Goal: Task Accomplishment & Management: Use online tool/utility

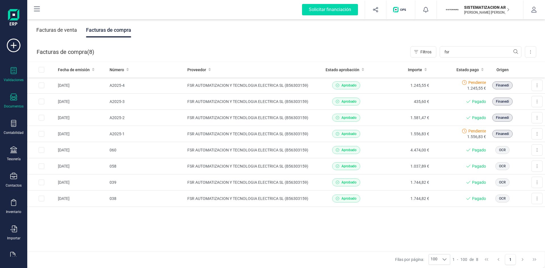
click at [18, 73] on div "Validaciones" at bounding box center [13, 74] width 23 height 15
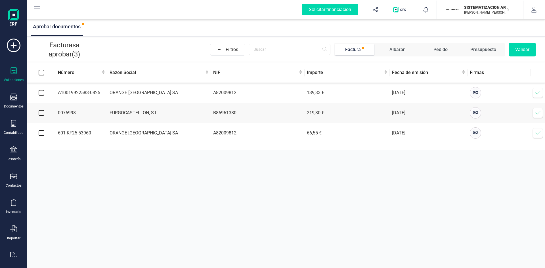
click at [42, 90] on input "checkbox" at bounding box center [42, 93] width 6 height 6
checkbox input "true"
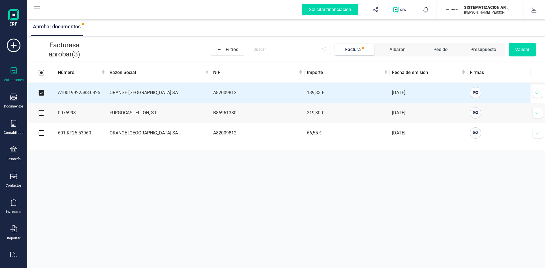
click at [43, 114] on input "checkbox" at bounding box center [42, 113] width 6 height 6
checkbox input "true"
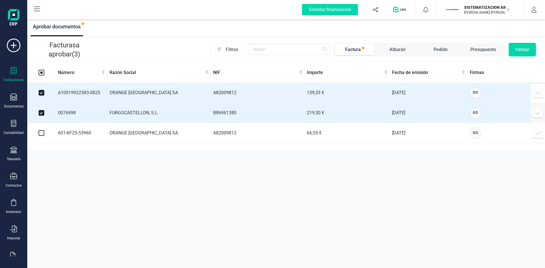
click at [42, 134] on input "checkbox" at bounding box center [42, 133] width 6 height 6
checkbox input "true"
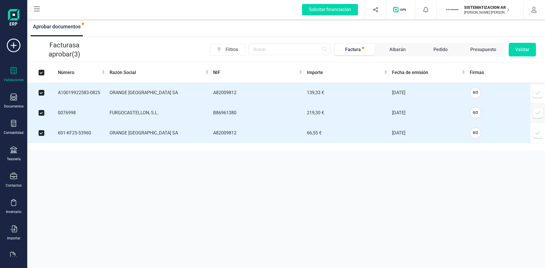
click at [516, 49] on button "Validar" at bounding box center [522, 50] width 27 height 14
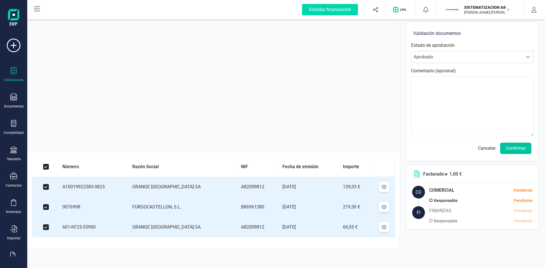
click at [514, 149] on button "Confirmar" at bounding box center [516, 148] width 31 height 11
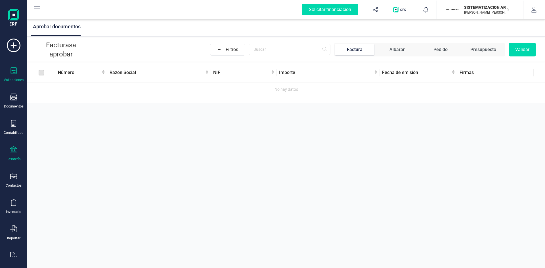
click at [8, 150] on div "Tesorería" at bounding box center [13, 154] width 23 height 15
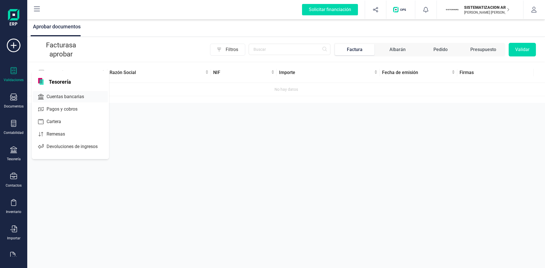
click at [64, 93] on div "Cuentas bancarias" at bounding box center [70, 96] width 75 height 11
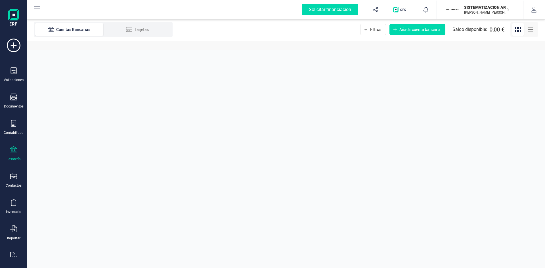
click at [125, 109] on section "Cuentas Bancarias Tarjetas Filtros Añadir cuenta bancaria Saldo disponible: 0,0…" at bounding box center [286, 143] width 518 height 250
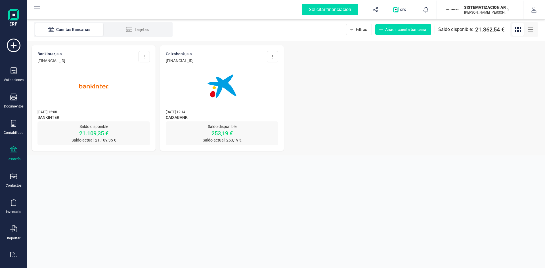
click at [247, 99] on div at bounding box center [222, 83] width 113 height 39
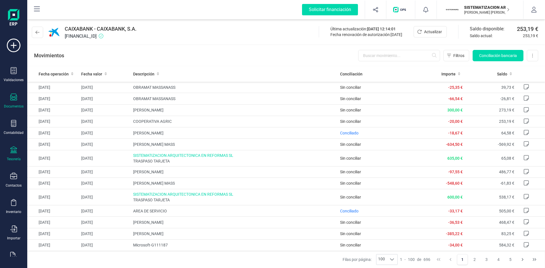
click at [16, 100] on icon at bounding box center [13, 97] width 7 height 7
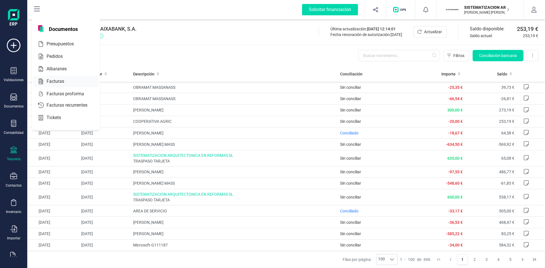
click at [61, 79] on span "Facturas" at bounding box center [59, 81] width 30 height 7
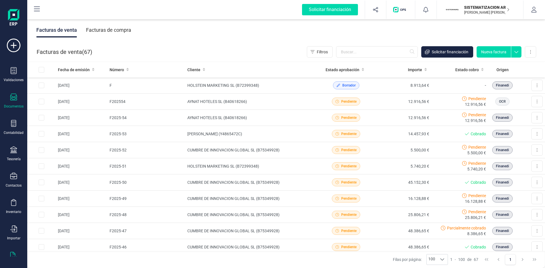
click at [11, 255] on icon at bounding box center [13, 255] width 7 height 7
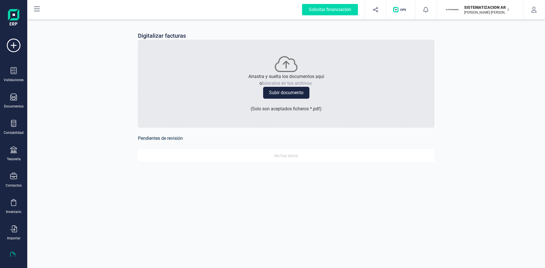
click at [12, 255] on icon at bounding box center [13, 255] width 7 height 7
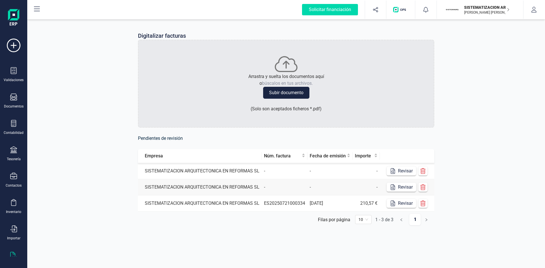
click at [185, 173] on td "SISTEMATIZACION ARQUITECTONICA EN REFORMAS SL" at bounding box center [200, 171] width 124 height 16
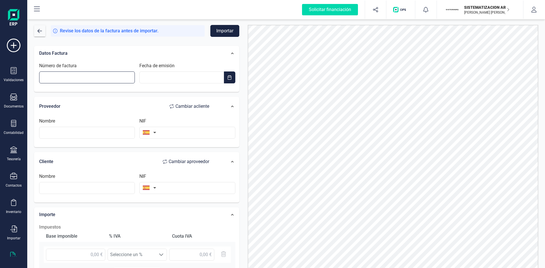
click at [63, 79] on input "Número de factura" at bounding box center [87, 78] width 96 height 12
type input "[PHONE_NUMBER]"
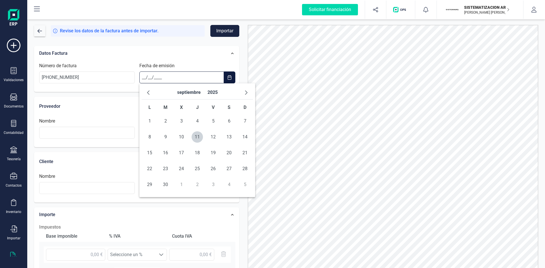
click at [148, 75] on input "__/__/____" at bounding box center [181, 78] width 84 height 12
type input "[DATE]"
click at [178, 63] on div "Fecha de emisión 10/09/2025" at bounding box center [187, 73] width 100 height 21
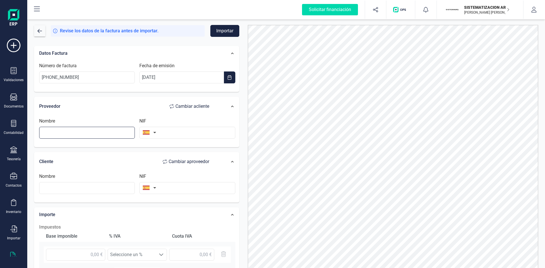
click at [84, 133] on input "text" at bounding box center [87, 133] width 96 height 12
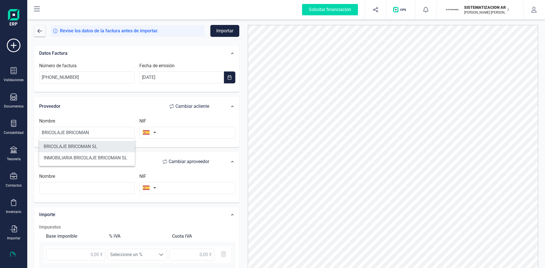
click at [89, 144] on li "BRICOLAJE BRICOMAN SL" at bounding box center [87, 146] width 96 height 11
type input "BRICOLAJE BRICOMAN SL"
type input "B84406289"
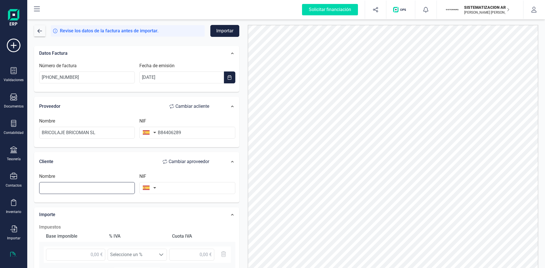
click at [67, 184] on input "text" at bounding box center [87, 188] width 96 height 12
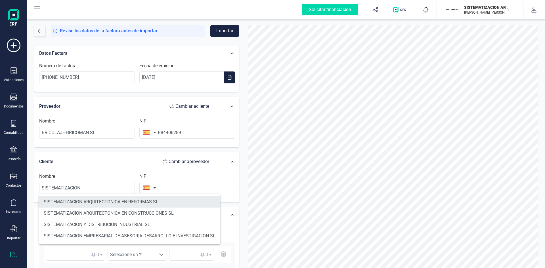
click at [112, 202] on li "SISTEMATIZACION ARQUITECTONICA EN REFORMAS SL" at bounding box center [129, 202] width 181 height 11
type input "SISTEMATIZACION ARQUITECTONICA EN REFORMAS SL"
type input "B72398712"
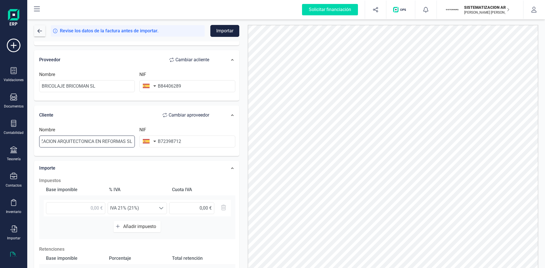
scroll to position [62, 0]
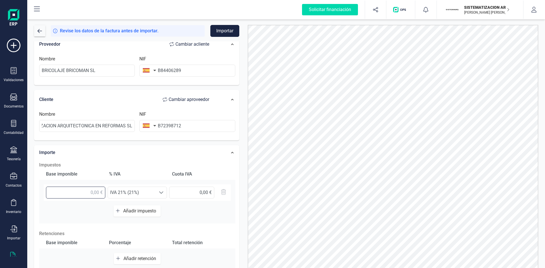
click at [90, 191] on input "text" at bounding box center [75, 193] width 59 height 12
type input "2,00 €"
type input "0,00 €"
type input "20,95 €"
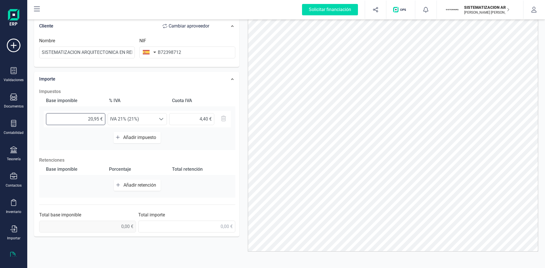
scroll to position [28, 0]
click at [218, 227] on input "text" at bounding box center [186, 227] width 97 height 12
type input "25,35 €"
click at [232, 193] on div "Base imponible Porcentaje Total retención Añadir retención" at bounding box center [137, 181] width 196 height 34
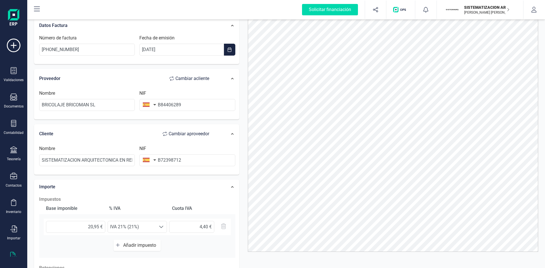
scroll to position [0, 0]
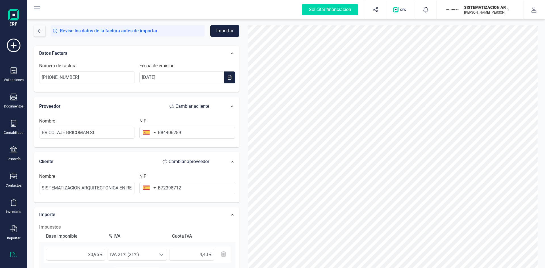
click at [225, 28] on button "Importar" at bounding box center [225, 31] width 29 height 12
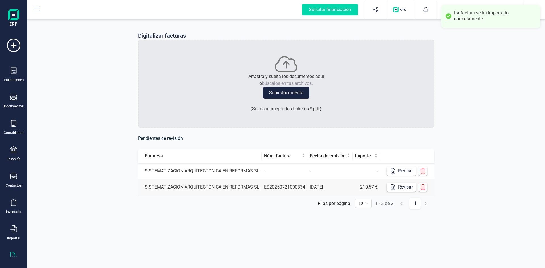
click at [248, 172] on td "SISTEMATIZACION ARQUITECTONICA EN REFORMAS SL" at bounding box center [200, 171] width 124 height 16
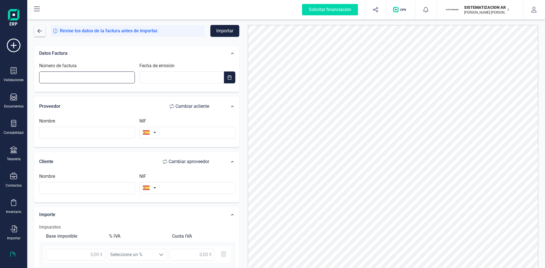
click at [70, 80] on input "Número de factura" at bounding box center [87, 78] width 96 height 12
type input "[PHONE_NUMBER]"
click at [154, 83] on input "__/__/____" at bounding box center [181, 78] width 84 height 12
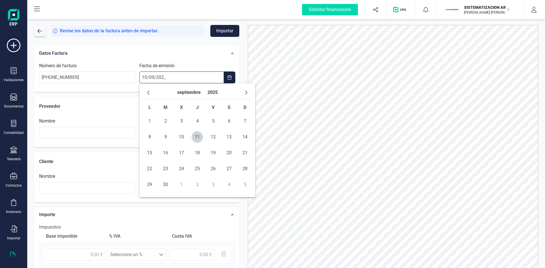
type input "[DATE]"
click at [89, 137] on input "text" at bounding box center [87, 133] width 96 height 12
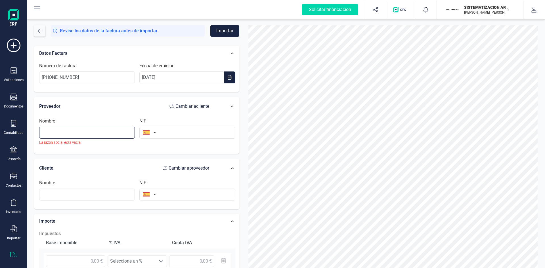
click at [82, 135] on input "text" at bounding box center [87, 133] width 96 height 12
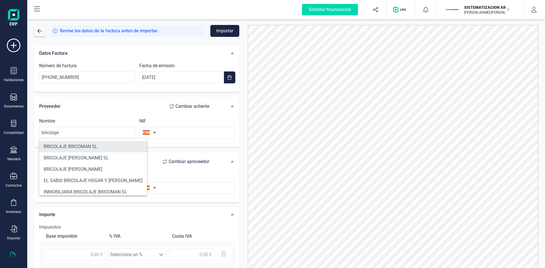
click at [89, 151] on li "BRICOLAJE BRICOMAN SL" at bounding box center [93, 146] width 108 height 11
type input "BRICOLAJE BRICOMAN SL"
type input "B84406289"
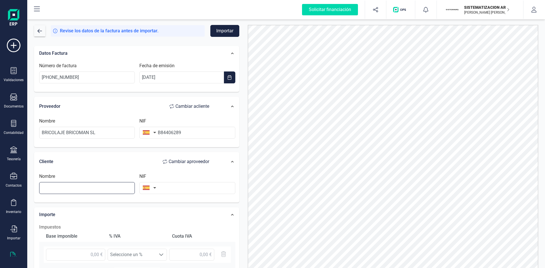
click at [75, 190] on input "text" at bounding box center [87, 188] width 96 height 12
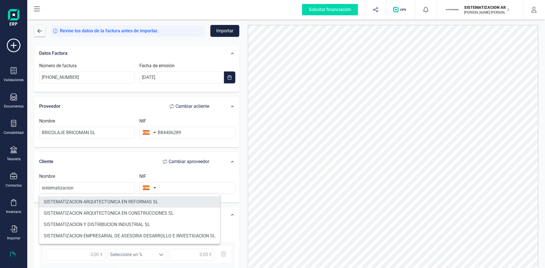
click at [103, 201] on li "SISTEMATIZACION ARQUITECTONICA EN REFORMAS SL" at bounding box center [129, 202] width 181 height 11
type input "SISTEMATIZACION ARQUITECTONICA EN REFORMAS SL"
type input "B72398712"
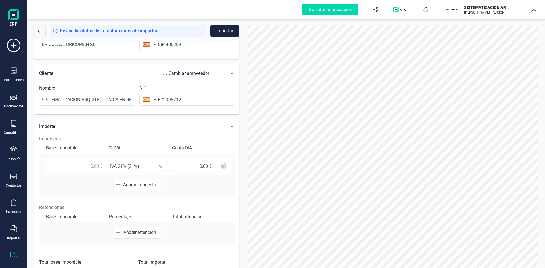
scroll to position [89, 0]
click at [91, 169] on input "text" at bounding box center [75, 166] width 59 height 12
type input "54,99 €"
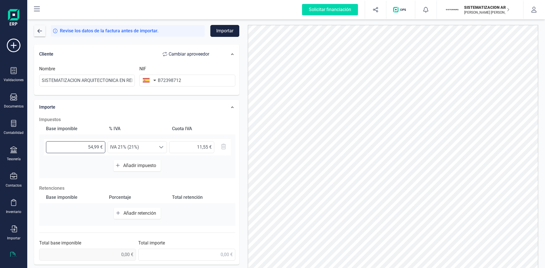
scroll to position [28, 0]
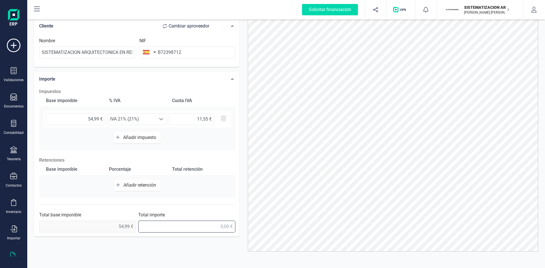
click at [218, 230] on input "text" at bounding box center [186, 227] width 97 height 12
type input "66,54 €"
click at [224, 164] on div "Total retención" at bounding box center [200, 169] width 61 height 11
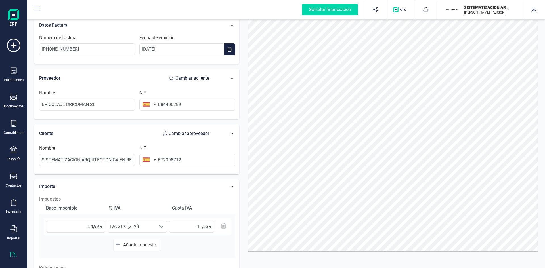
scroll to position [0, 0]
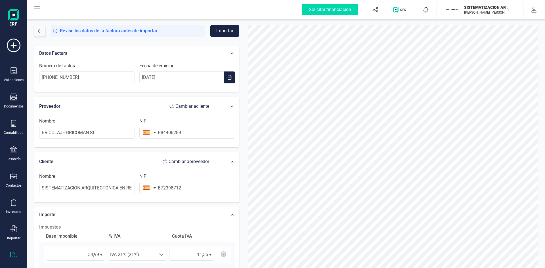
click at [224, 32] on button "Importar" at bounding box center [225, 31] width 29 height 12
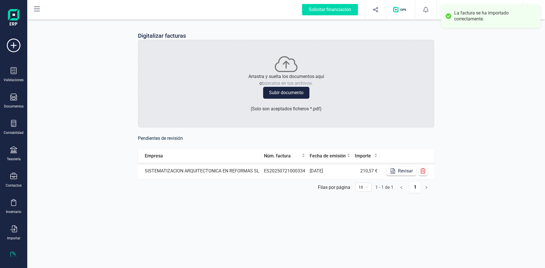
click at [13, 67] on div "Validaciones Documentos Documentos Presupuestos Pedidos Albaranes Facturas Fact…" at bounding box center [13, 155] width 23 height 233
click at [13, 71] on icon at bounding box center [13, 70] width 7 height 7
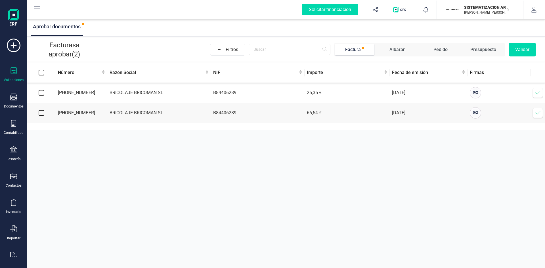
click at [38, 91] on td at bounding box center [41, 93] width 28 height 20
click at [39, 95] on input "checkbox" at bounding box center [42, 93] width 6 height 6
checkbox input "true"
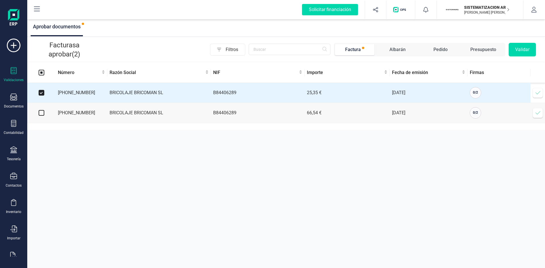
click at [41, 116] on input "checkbox" at bounding box center [42, 113] width 6 height 6
checkbox input "true"
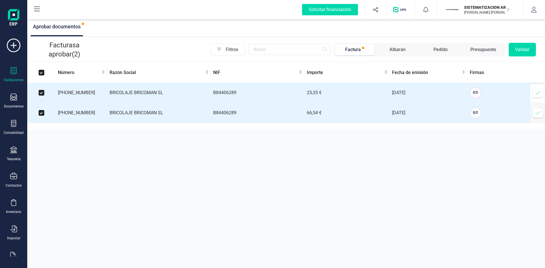
click at [532, 49] on button "Validar" at bounding box center [522, 50] width 27 height 14
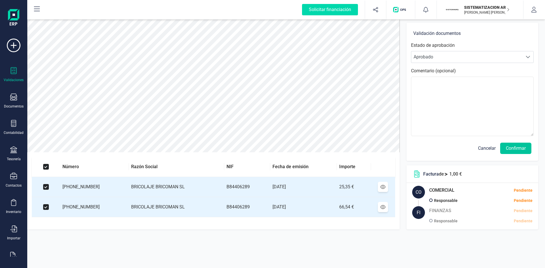
click at [510, 151] on button "Confirmar" at bounding box center [516, 148] width 31 height 11
click at [518, 147] on button "Confirmar" at bounding box center [516, 148] width 31 height 11
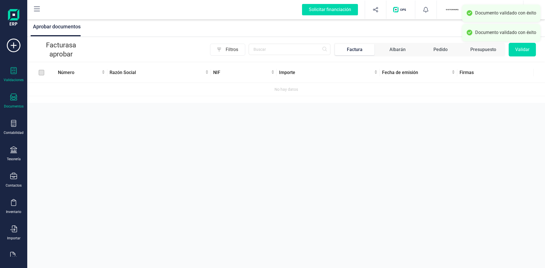
click at [11, 105] on div "Documentos" at bounding box center [14, 106] width 20 height 5
click at [51, 132] on div "Aprobar documentos Facturas a aprobar Filtros Factura Albarán Pedido Presupuest…" at bounding box center [286, 134] width 518 height 268
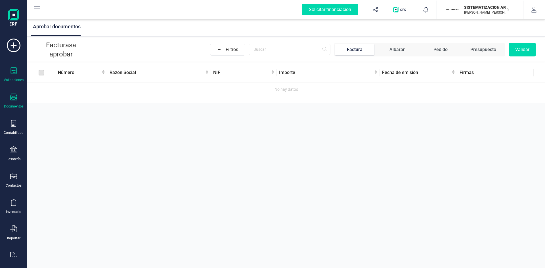
click at [16, 108] on div "Documentos" at bounding box center [14, 106] width 20 height 5
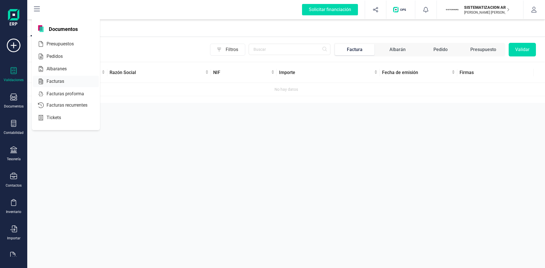
click at [61, 78] on span "Facturas" at bounding box center [59, 81] width 30 height 7
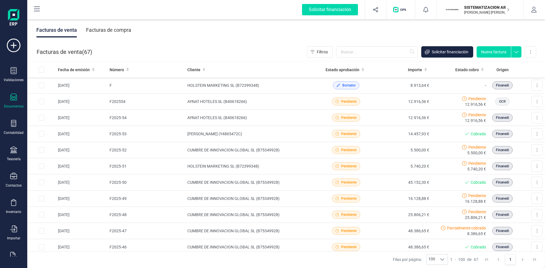
click at [101, 32] on div "Facturas de compra" at bounding box center [108, 30] width 45 height 15
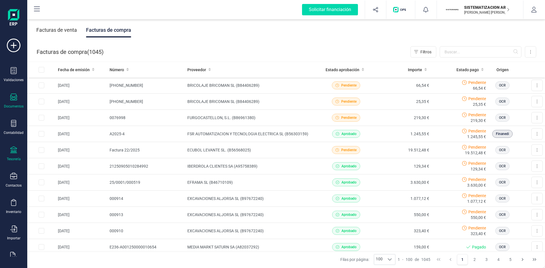
click at [14, 154] on div at bounding box center [13, 151] width 7 height 8
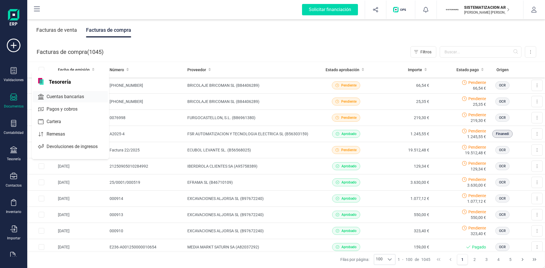
click at [52, 98] on span "Cuentas bancarias" at bounding box center [69, 96] width 50 height 7
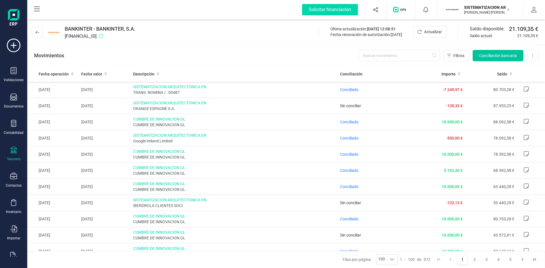
click at [512, 54] on span "Conciliación bancaria" at bounding box center [499, 56] width 38 height 6
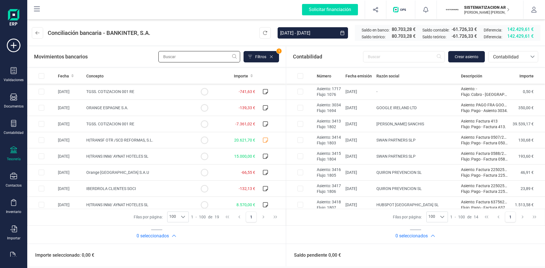
click at [180, 59] on input "text" at bounding box center [200, 56] width 82 height 11
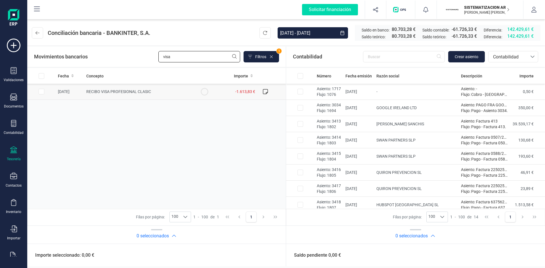
type input "visa"
click at [114, 86] on td "RECIBO VISA PROFESIONAL CLASIC" at bounding box center [137, 92] width 106 height 16
checkbox input "true"
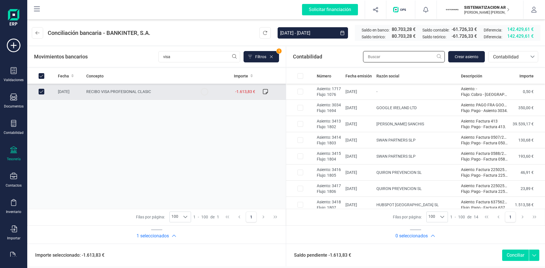
click at [386, 62] on input "text" at bounding box center [404, 56] width 82 height 11
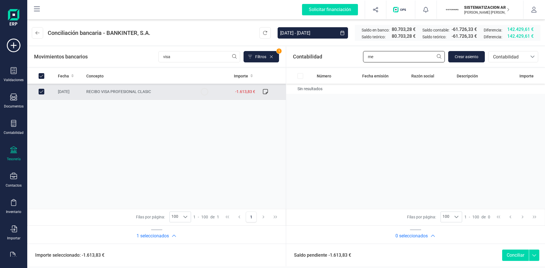
type input "m"
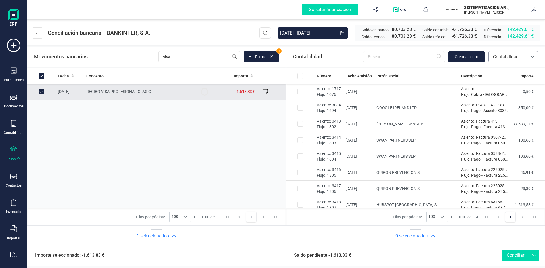
click at [531, 59] on div at bounding box center [533, 56] width 11 height 11
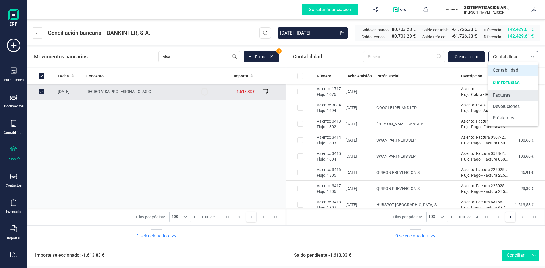
click at [514, 90] on li "Facturas" at bounding box center [514, 95] width 50 height 11
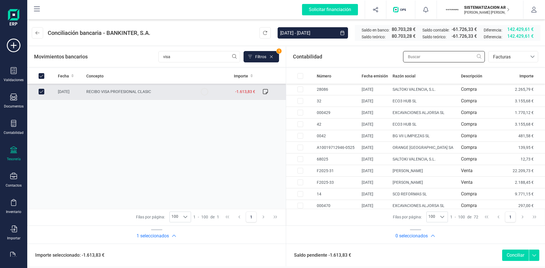
click at [415, 57] on input "text" at bounding box center [444, 56] width 82 height 11
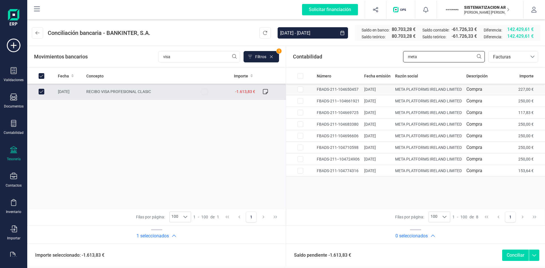
type input "meta"
click at [299, 89] on input "Row Selected 1501aad1-c808-40ec-9fdf-3503940a5d5f" at bounding box center [301, 90] width 6 height 6
checkbox input "true"
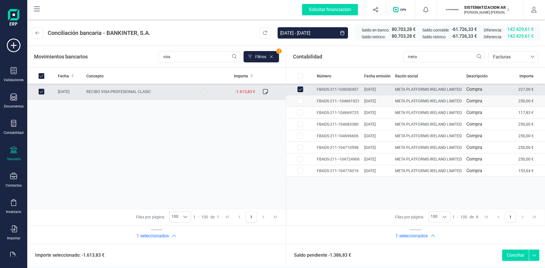
click at [300, 102] on input "Row Selected 41dd2e18-001c-4a06-b373-38ef03c2f5f5" at bounding box center [301, 101] width 6 height 6
checkbox input "true"
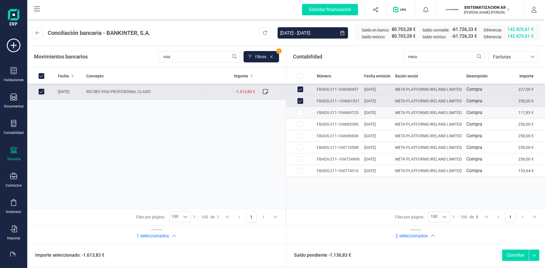
click at [299, 114] on input "Row Selected e0a1aefd-8161-4e22-ac9b-fc23e27c7220" at bounding box center [301, 113] width 6 height 6
checkbox input "true"
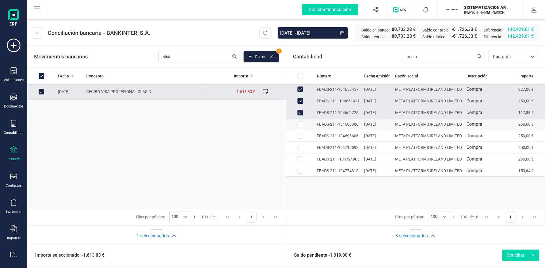
click at [302, 124] on input "Row Selected 6116f817-1bd4-49d6-b3b6-8a128415bfbc" at bounding box center [301, 125] width 6 height 6
checkbox input "true"
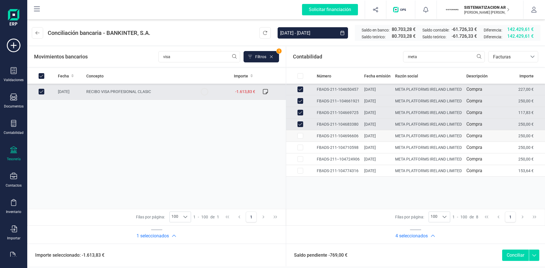
click at [302, 138] on input "Row Selected f916fdd9-f64b-47fb-86d6-d90c652b0ebe" at bounding box center [301, 136] width 6 height 6
checkbox input "true"
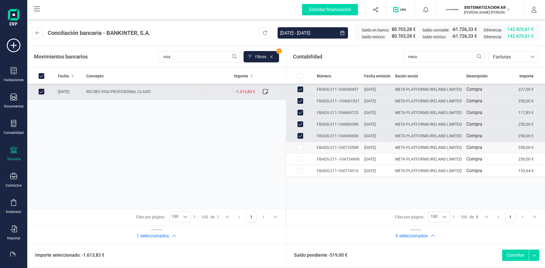
click at [300, 147] on input "Row Selected ca124ead-11b6-41f9-95c7-f20fad13e4eb" at bounding box center [301, 148] width 6 height 6
checkbox input "true"
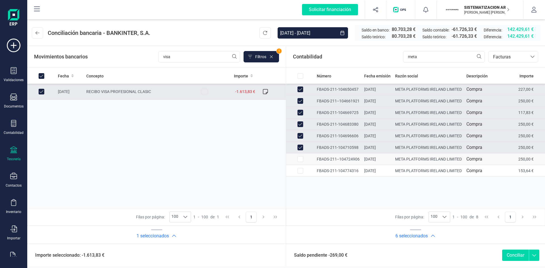
click at [303, 159] on input "Row Selected 32ae7758-4699-4ac5-8b3b-62bd60a7c398" at bounding box center [301, 160] width 6 height 6
checkbox input "true"
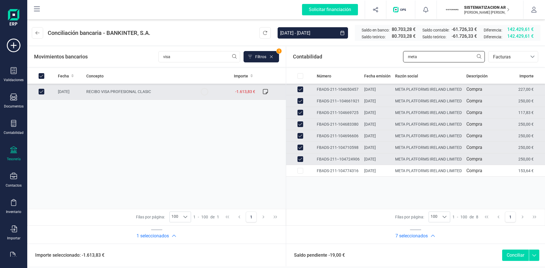
click at [444, 59] on input "meta" at bounding box center [444, 56] width 82 height 11
type input "m"
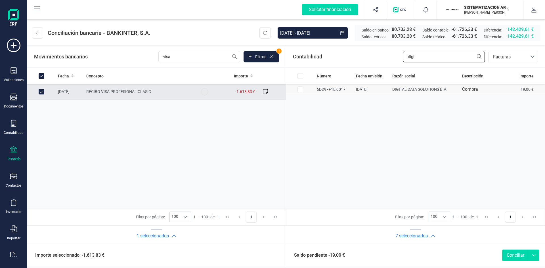
type input "digi"
click at [303, 91] on input "Row Selected ee53ad42-073c-4b1d-b791-da42efb17f77" at bounding box center [301, 90] width 6 height 6
checkbox input "true"
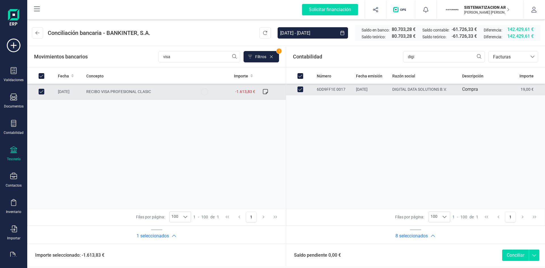
click at [516, 253] on button "Conciliar" at bounding box center [516, 255] width 27 height 11
checkbox input "false"
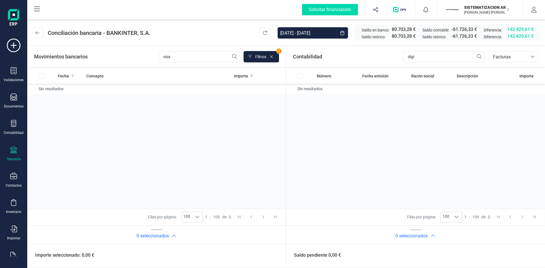
click at [182, 128] on div "Fecha Concepto Importe Sin resultados" at bounding box center [156, 138] width 259 height 141
click at [187, 49] on div "Movimientos bancarios visa Filtros 1" at bounding box center [156, 57] width 259 height 20
click at [185, 55] on input "visa" at bounding box center [200, 56] width 82 height 11
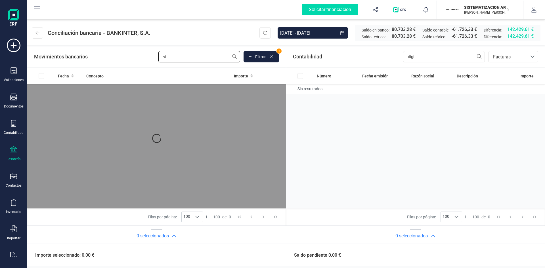
type input "v"
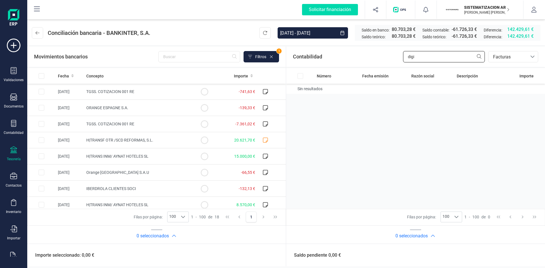
click at [426, 55] on input "digi" at bounding box center [444, 56] width 82 height 11
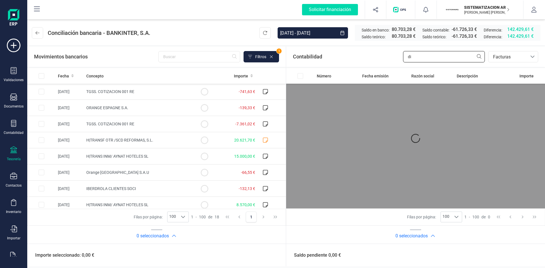
type input "d"
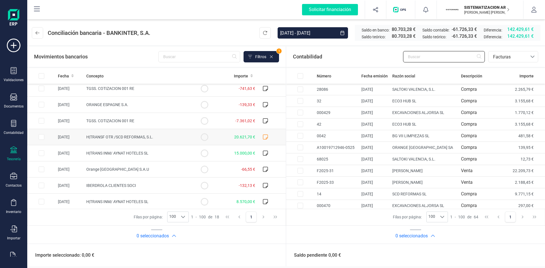
scroll to position [4, 0]
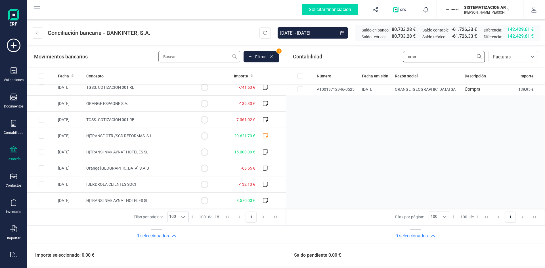
type input "oran"
click at [200, 59] on input "text" at bounding box center [200, 56] width 82 height 11
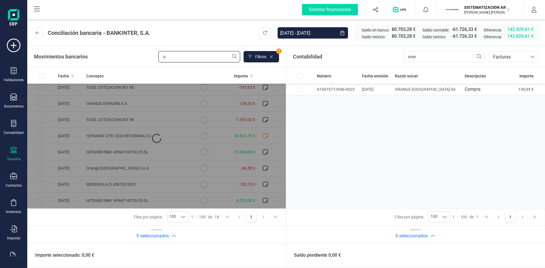
scroll to position [0, 0]
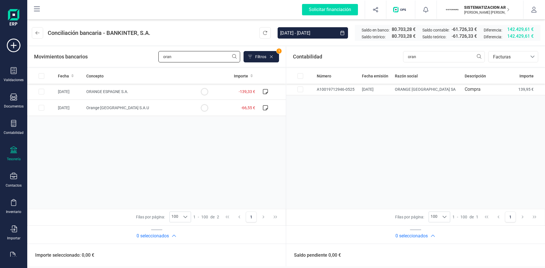
type input "oran"
drag, startPoint x: 182, startPoint y: 59, endPoint x: 161, endPoint y: 59, distance: 20.7
click at [161, 59] on input "oran" at bounding box center [200, 56] width 82 height 11
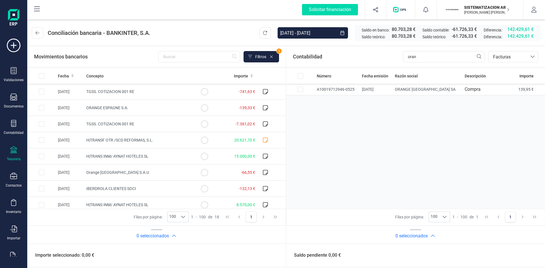
drag, startPoint x: 425, startPoint y: 63, endPoint x: 416, endPoint y: 65, distance: 9.0
click at [416, 65] on div "Contabilidad oran bancos.conciliacion.modal.headerInvoce bancos.conciliacion.mo…" at bounding box center [415, 57] width 259 height 20
drag, startPoint x: 422, startPoint y: 55, endPoint x: 385, endPoint y: 55, distance: 36.7
click at [385, 55] on div "Contabilidad oran bancos.conciliacion.modal.headerInvoce bancos.conciliacion.mo…" at bounding box center [415, 57] width 259 height 20
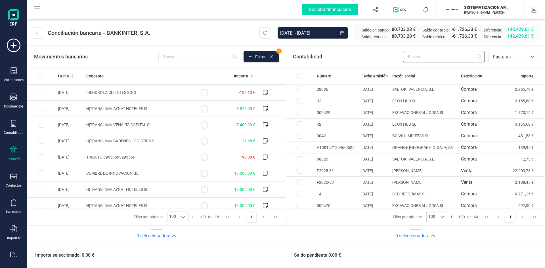
scroll to position [97, 0]
click at [510, 54] on span "Facturas" at bounding box center [508, 57] width 34 height 7
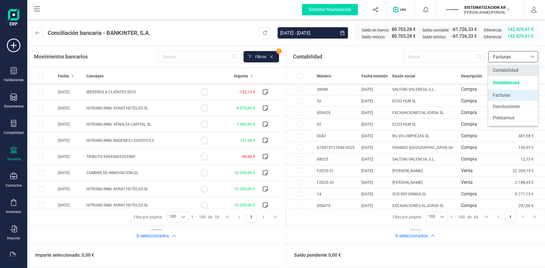
click at [505, 67] on span "Contabilidad" at bounding box center [506, 70] width 26 height 7
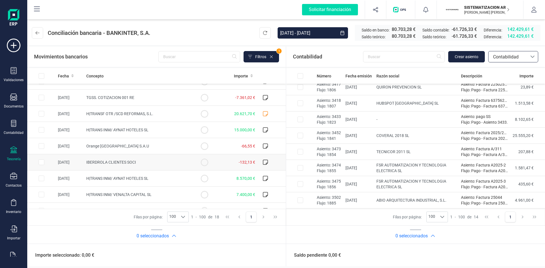
scroll to position [0, 0]
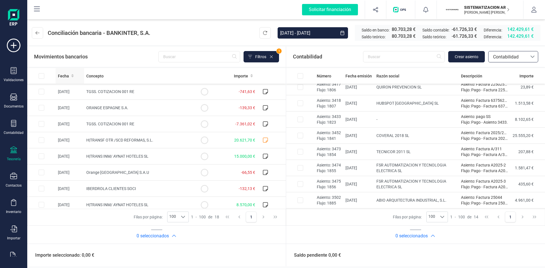
click at [70, 76] on div "Fecha" at bounding box center [70, 76] width 24 height 6
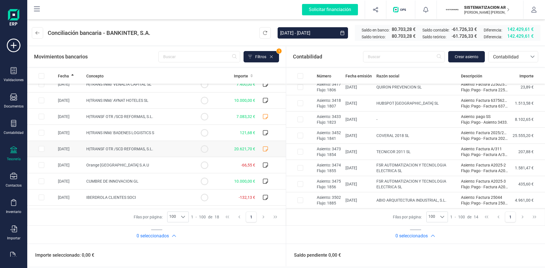
scroll to position [152, 0]
click at [527, 61] on span "Contabilidad" at bounding box center [508, 56] width 39 height 11
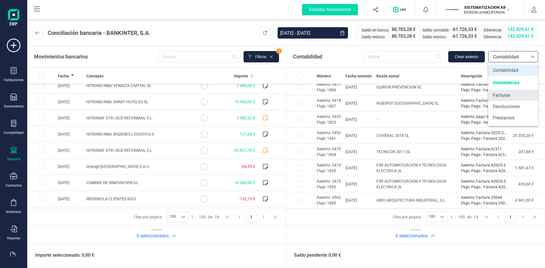
click at [501, 100] on li "Facturas" at bounding box center [514, 95] width 50 height 11
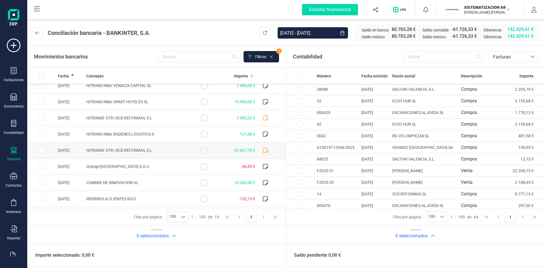
click at [263, 152] on icon at bounding box center [266, 151] width 6 height 6
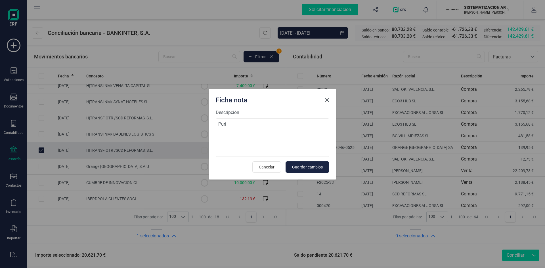
click at [325, 102] on span "Close" at bounding box center [327, 100] width 5 height 5
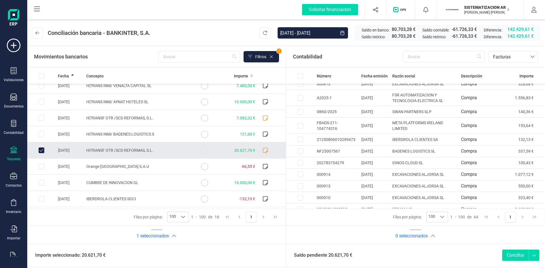
scroll to position [675, 0]
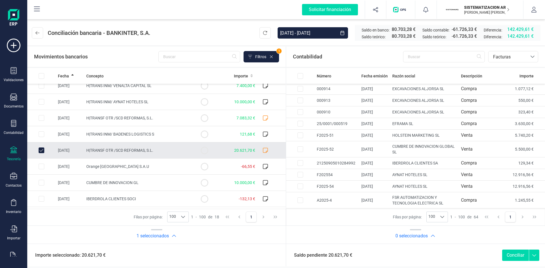
click at [41, 150] on input "Row Unselected 9ce5290e-4201-46ee-978f-3ec692c7b7f0" at bounding box center [42, 151] width 6 height 6
checkbox input "false"
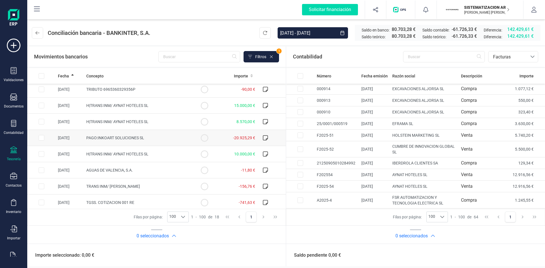
scroll to position [0, 0]
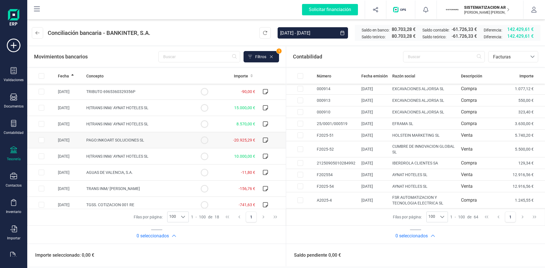
click at [159, 144] on td "PAGO:INKOART SOLUCIONES SL" at bounding box center [137, 140] width 106 height 16
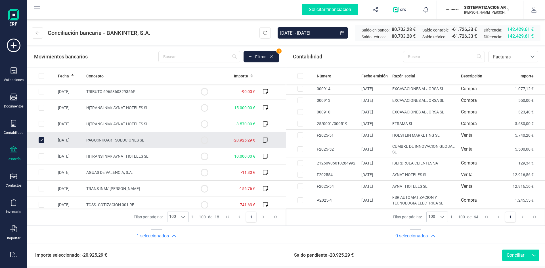
click at [102, 146] on td "PAGO:INKOART SOLUCIONES SL" at bounding box center [137, 140] width 106 height 16
checkbox input "false"
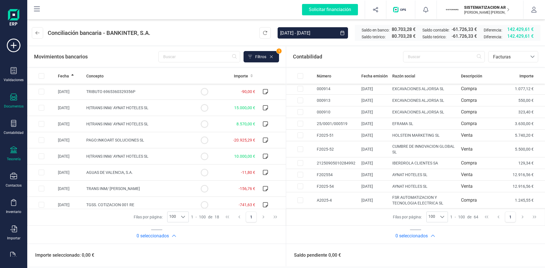
click at [17, 97] on icon at bounding box center [13, 97] width 7 height 7
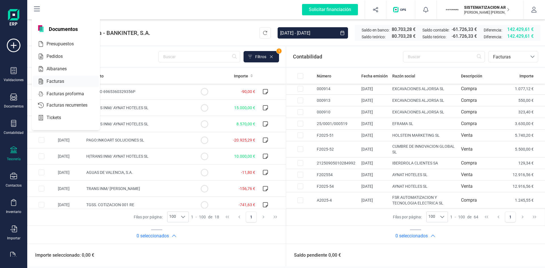
click at [50, 79] on span "Facturas" at bounding box center [59, 81] width 30 height 7
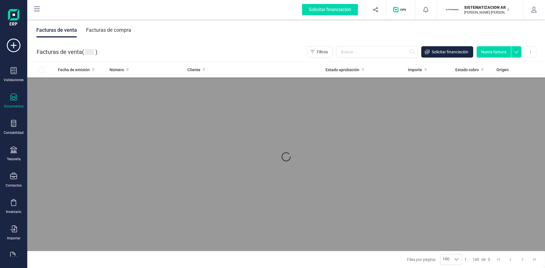
click at [106, 32] on div "Facturas de compra" at bounding box center [108, 30] width 45 height 15
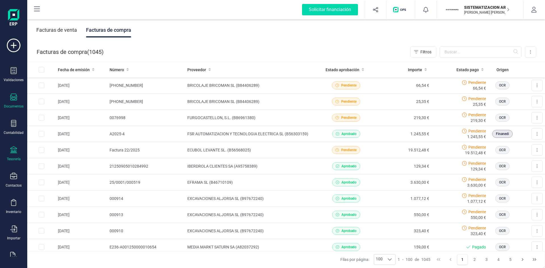
click at [5, 156] on div "Tesorería" at bounding box center [13, 154] width 23 height 15
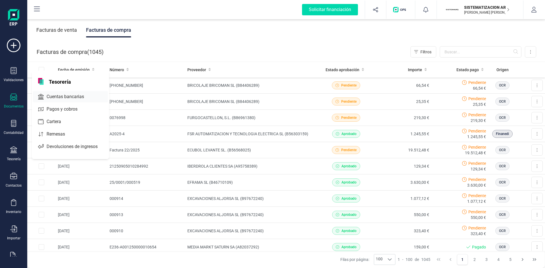
click at [89, 95] on span "Cuentas bancarias" at bounding box center [69, 96] width 50 height 7
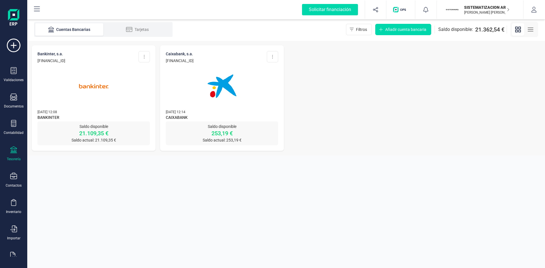
click at [202, 101] on img at bounding box center [222, 87] width 48 height 48
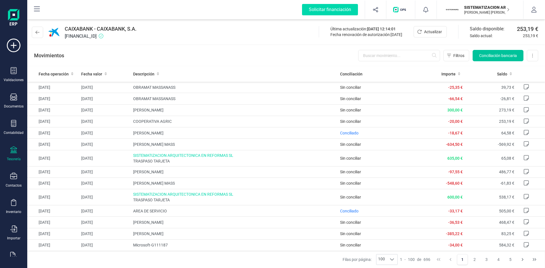
click at [499, 56] on span "Conciliación bancaria" at bounding box center [499, 56] width 38 height 6
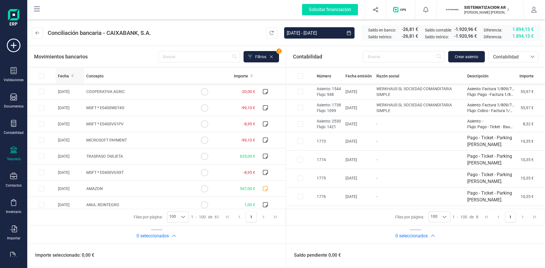
click at [70, 73] on th "Fecha" at bounding box center [70, 76] width 28 height 16
click at [511, 57] on span "Contabilidad" at bounding box center [508, 57] width 34 height 7
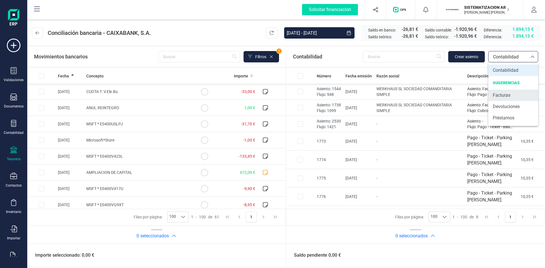
click at [507, 95] on span "Facturas" at bounding box center [502, 95] width 18 height 7
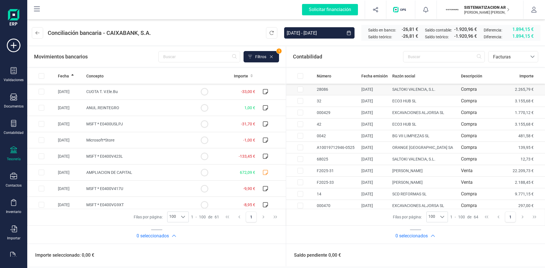
click at [298, 88] on input "Row Selected 68324540-50e4-4b51-b733-ae0ccf661f99" at bounding box center [301, 90] width 6 height 6
checkbox input "true"
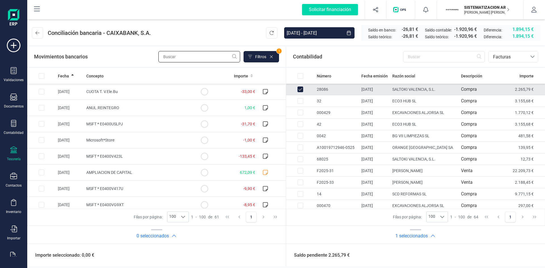
click at [189, 54] on input "text" at bounding box center [200, 56] width 82 height 11
type input "s"
click at [301, 91] on input "Row Unselected 68324540-50e4-4b51-b733-ae0ccf661f99" at bounding box center [301, 90] width 6 height 6
checkbox input "false"
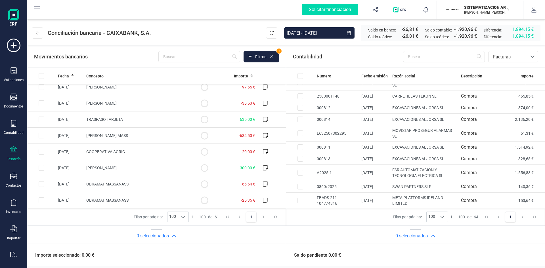
scroll to position [513, 0]
click at [178, 157] on td "COOPERATIVA AGRIC" at bounding box center [137, 152] width 106 height 16
checkbox input "true"
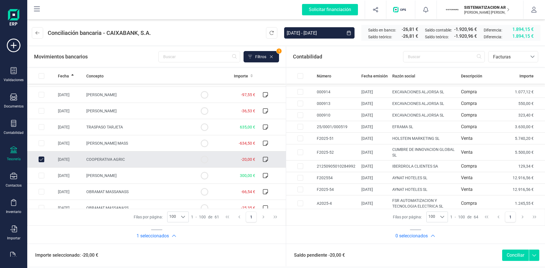
scroll to position [675, 0]
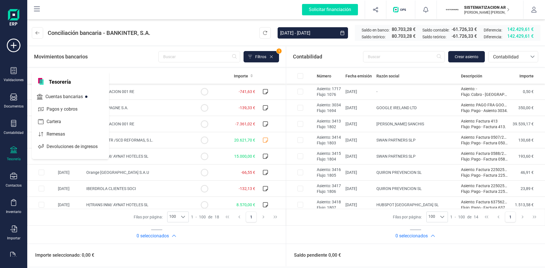
click at [19, 147] on div "Tesorería" at bounding box center [13, 154] width 23 height 15
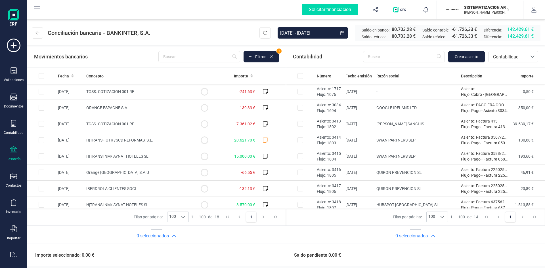
click at [16, 153] on icon at bounding box center [13, 150] width 7 height 7
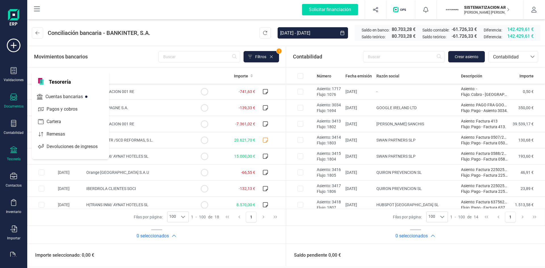
click at [14, 96] on icon at bounding box center [13, 97] width 7 height 7
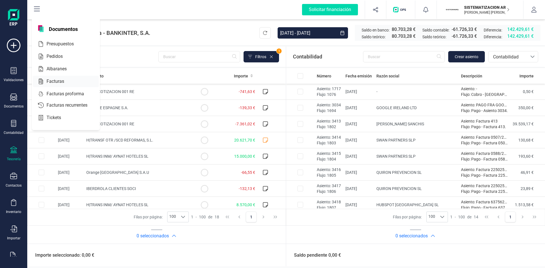
click at [51, 79] on span "Facturas" at bounding box center [59, 81] width 30 height 7
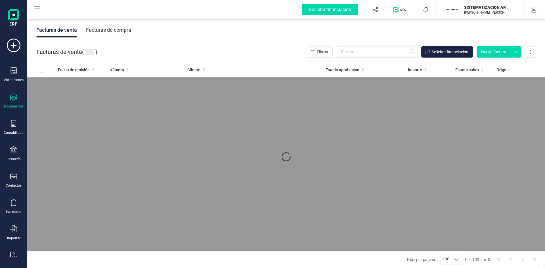
click at [112, 32] on div "Facturas de compra" at bounding box center [108, 30] width 45 height 15
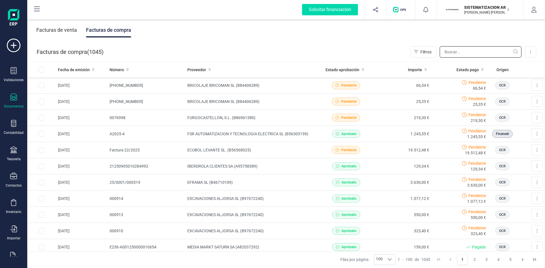
click at [470, 47] on input "text" at bounding box center [481, 51] width 82 height 11
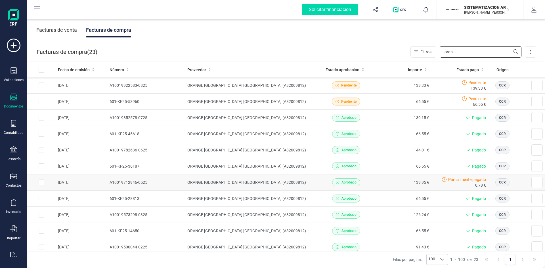
type input "oran"
click at [292, 178] on td "ORANGE [GEOGRAPHIC_DATA] [GEOGRAPHIC_DATA] (A82009812)" at bounding box center [251, 183] width 133 height 16
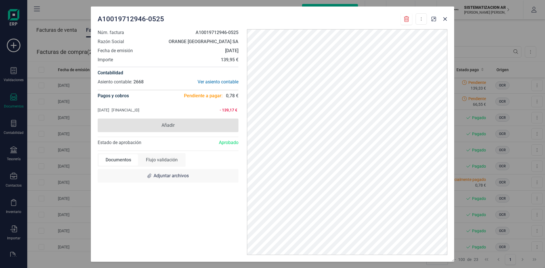
click at [203, 121] on span "Añadir" at bounding box center [168, 126] width 141 height 14
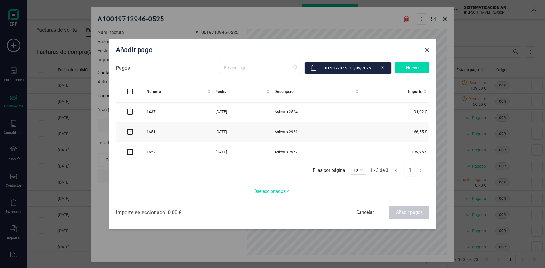
click at [131, 154] on input "checkbox" at bounding box center [130, 152] width 6 height 6
checkbox input "true"
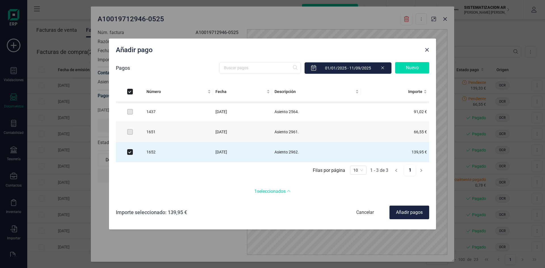
click at [411, 210] on div "Añadir pagos" at bounding box center [410, 213] width 40 height 14
click at [405, 211] on div "Añadir pagos" at bounding box center [410, 213] width 40 height 14
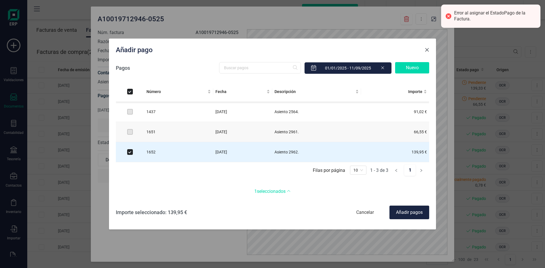
click at [426, 49] on span "Close" at bounding box center [427, 50] width 5 height 5
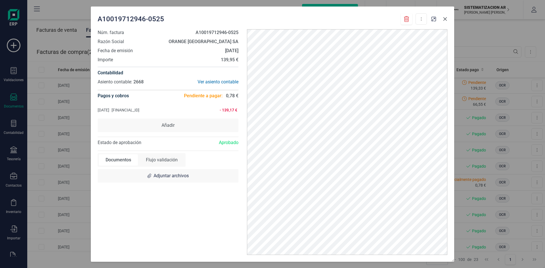
click at [446, 20] on icon "button" at bounding box center [446, 19] width 4 height 4
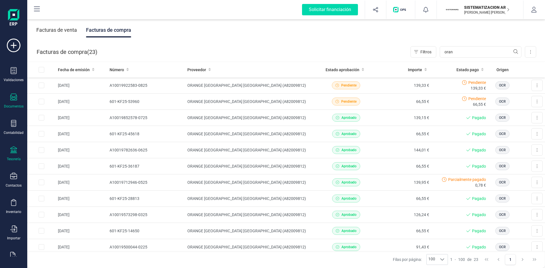
click at [14, 151] on icon at bounding box center [13, 150] width 7 height 7
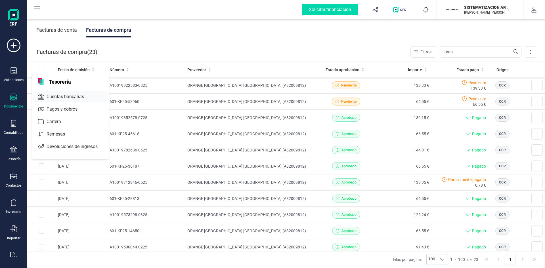
click at [76, 99] on span "Cuentas bancarias" at bounding box center [69, 96] width 50 height 7
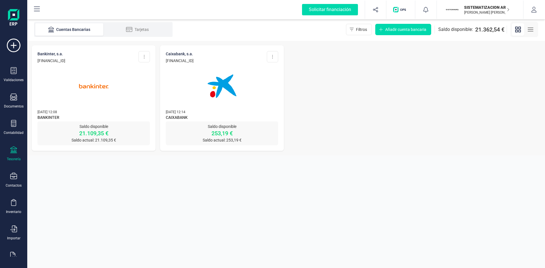
click at [110, 110] on img at bounding box center [94, 87] width 48 height 48
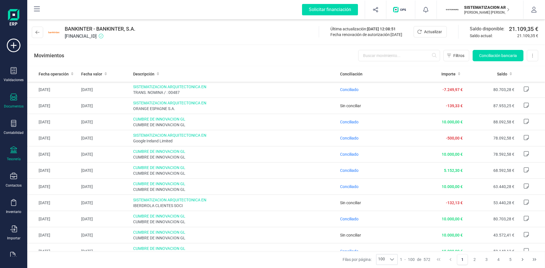
click at [14, 101] on div at bounding box center [13, 98] width 7 height 8
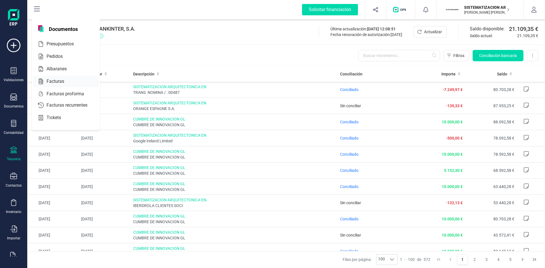
click at [65, 81] on div at bounding box center [69, 81] width 10 height 7
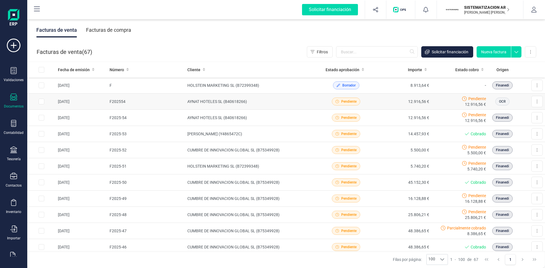
click at [386, 101] on td "12.916,56 €" at bounding box center [403, 102] width 57 height 16
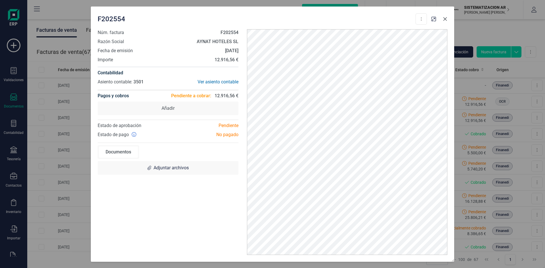
click at [445, 18] on icon "button" at bounding box center [445, 19] width 5 height 5
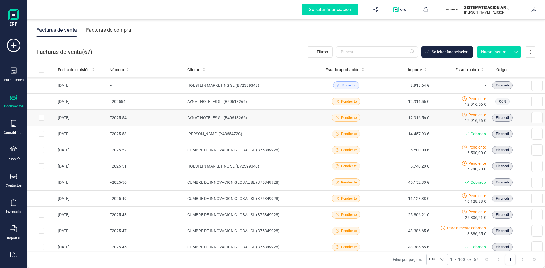
click at [376, 116] on td "12.916,56 €" at bounding box center [403, 118] width 57 height 16
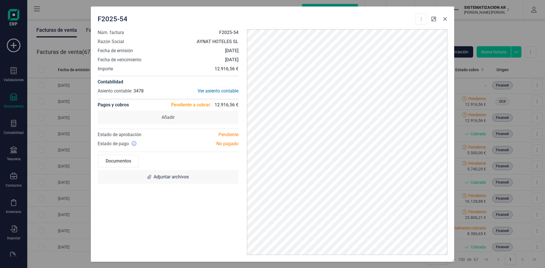
click at [447, 22] on button "button" at bounding box center [445, 18] width 9 height 9
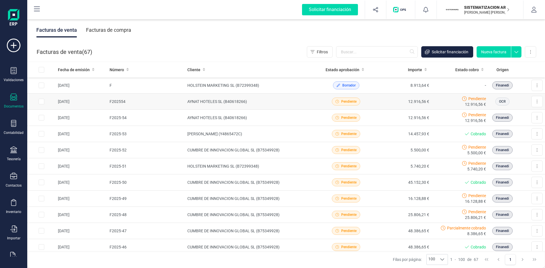
click at [499, 100] on span "OCR" at bounding box center [502, 101] width 7 height 5
drag, startPoint x: 496, startPoint y: 100, endPoint x: 500, endPoint y: 101, distance: 3.7
click at [500, 101] on span "OCR" at bounding box center [502, 101] width 7 height 5
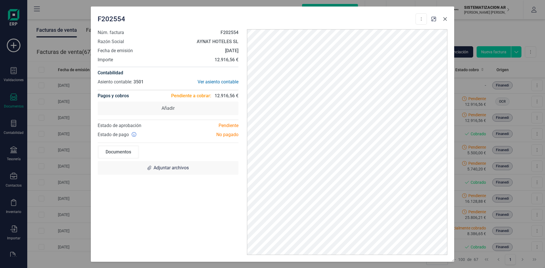
click at [444, 20] on icon "button" at bounding box center [445, 19] width 5 height 5
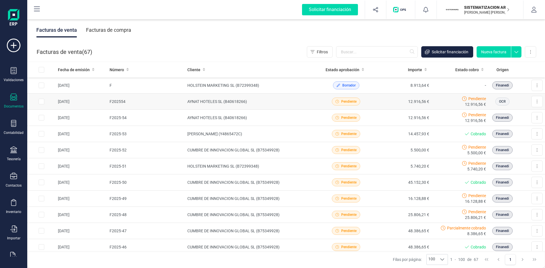
click at [313, 95] on td "AYNAT HOTELES SL (B40618266)" at bounding box center [251, 102] width 133 height 16
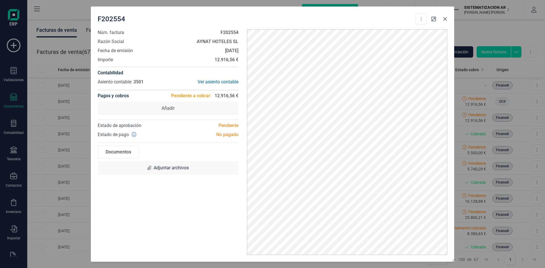
click at [447, 16] on button "button" at bounding box center [445, 18] width 9 height 9
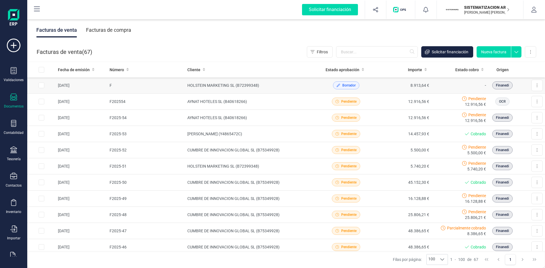
click at [437, 86] on p "-" at bounding box center [460, 85] width 52 height 7
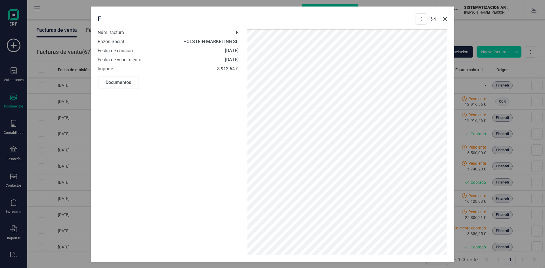
click at [447, 20] on icon "button" at bounding box center [446, 19] width 4 height 4
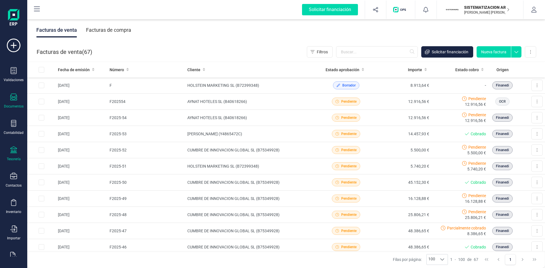
click at [14, 153] on icon at bounding box center [13, 150] width 7 height 7
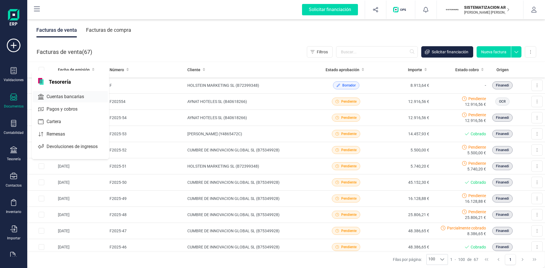
click at [70, 101] on div "Cuentas bancarias" at bounding box center [70, 96] width 75 height 11
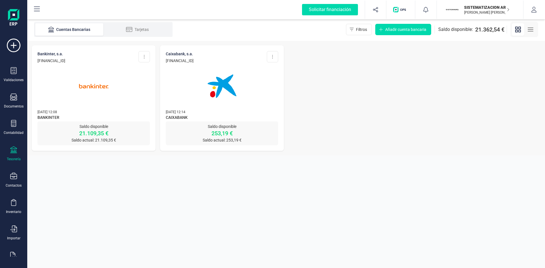
click at [125, 107] on div "BANKINTER, S.A. ES73 0128 0605 6001 0004 3345 Editar cuenta Actualizar Desconec…" at bounding box center [94, 83] width 124 height 76
click at [112, 93] on img at bounding box center [94, 87] width 48 height 48
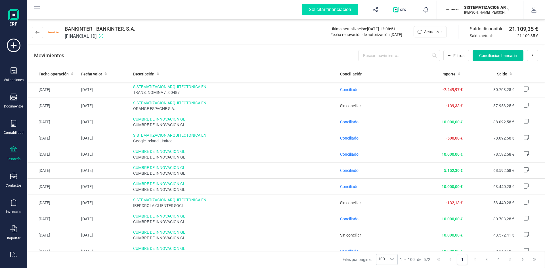
click at [493, 60] on button "Conciliación bancaria" at bounding box center [498, 55] width 51 height 11
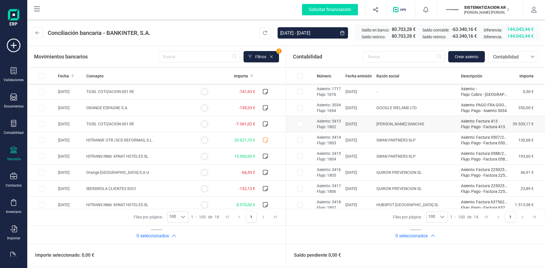
click at [350, 126] on td "[DATE]" at bounding box center [358, 124] width 31 height 16
checkbox input "true"
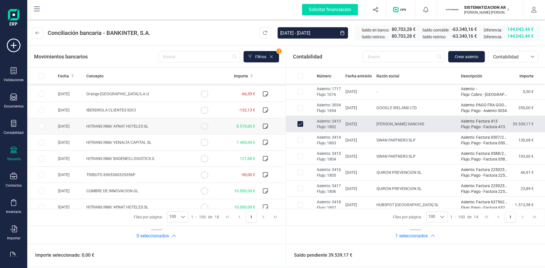
scroll to position [79, 0]
click at [38, 35] on button at bounding box center [37, 32] width 11 height 11
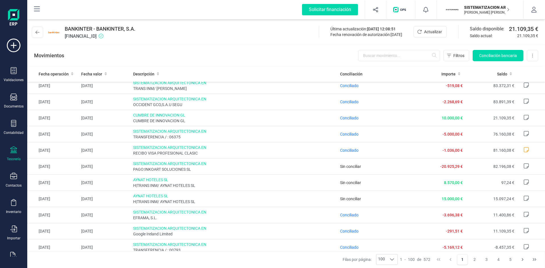
scroll to position [1105, 0]
click at [339, 172] on td "Sin conciliar" at bounding box center [375, 167] width 75 height 16
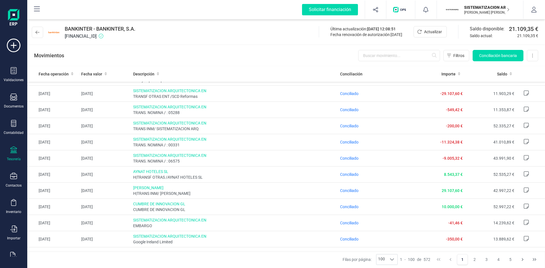
scroll to position [1448, 0]
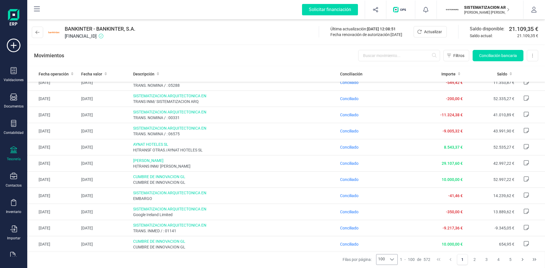
click at [393, 264] on div at bounding box center [392, 260] width 11 height 10
click at [501, 261] on button "4" at bounding box center [498, 260] width 11 height 11
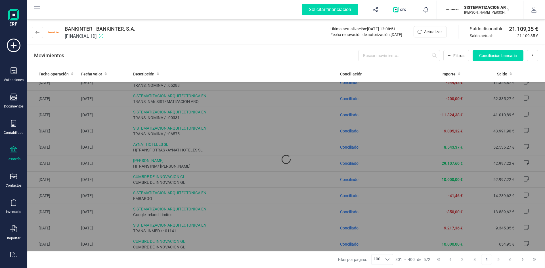
scroll to position [0, 0]
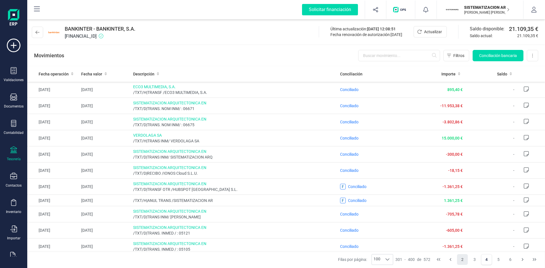
click at [464, 260] on button "2" at bounding box center [462, 260] width 11 height 11
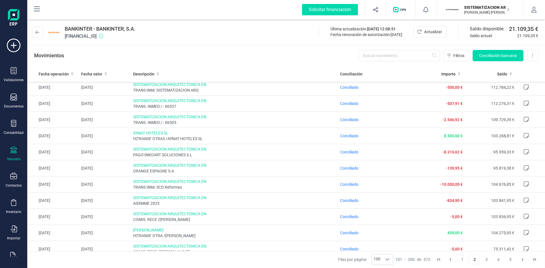
scroll to position [694, 0]
click at [345, 153] on span "Conciliado" at bounding box center [349, 152] width 18 height 5
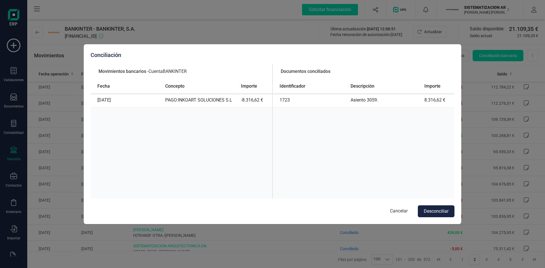
click at [351, 153] on div "Identificador Descripción Importe 1723 Asiento 3059. 8.316,62 €" at bounding box center [364, 147] width 182 height 135
click at [399, 213] on button "Cancelar" at bounding box center [399, 212] width 29 height 12
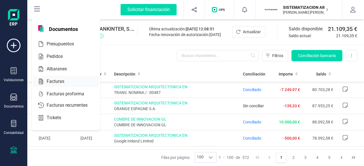
click at [73, 84] on div at bounding box center [69, 81] width 10 height 7
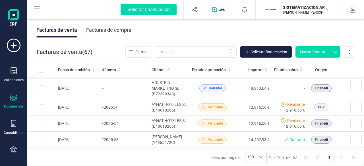
click at [124, 32] on div "Facturas de compra" at bounding box center [108, 30] width 45 height 15
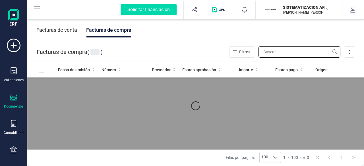
click at [285, 54] on input "text" at bounding box center [299, 51] width 82 height 11
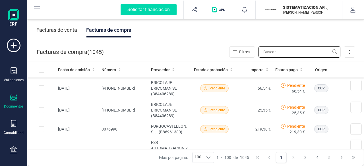
click at [281, 52] on input "text" at bounding box center [299, 51] width 82 height 11
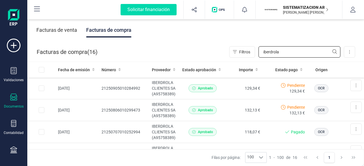
type input "iberdrola"
click at [282, 52] on input "iberdrola" at bounding box center [299, 51] width 82 height 11
drag, startPoint x: 217, startPoint y: 62, endPoint x: 211, endPoint y: 61, distance: 6.0
click at [211, 61] on div "Facturas de compra ( 16 ) Filtros iberdrola Importar Carga masiva (Excel) Factu…" at bounding box center [196, 51] width 336 height 19
drag, startPoint x: 289, startPoint y: 48, endPoint x: 234, endPoint y: 47, distance: 54.6
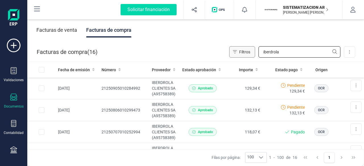
click at [234, 47] on div "Filtros iberdrola" at bounding box center [284, 51] width 111 height 11
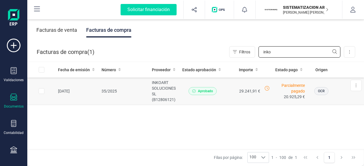
type input "inko"
click at [144, 94] on td "35/2025" at bounding box center [124, 92] width 51 height 28
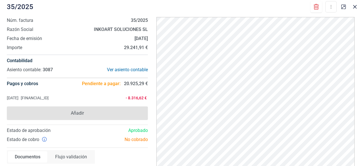
click at [99, 115] on span "Añadir" at bounding box center [77, 114] width 141 height 14
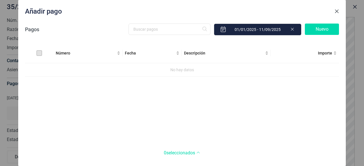
click at [336, 10] on span "Close" at bounding box center [336, 11] width 5 height 5
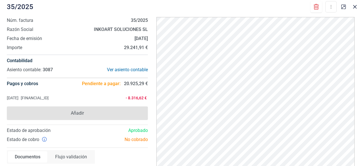
click at [101, 110] on span "Añadir" at bounding box center [77, 114] width 141 height 14
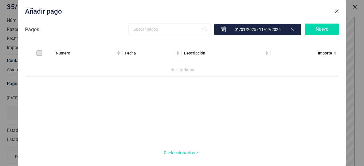
click at [336, 11] on span "Close" at bounding box center [336, 11] width 5 height 5
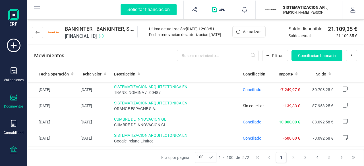
click at [7, 104] on div "Documentos" at bounding box center [14, 106] width 20 height 5
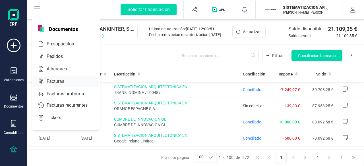
click at [58, 85] on div "Facturas" at bounding box center [66, 81] width 66 height 11
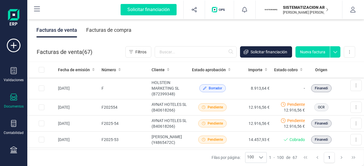
click at [124, 32] on div "Facturas de compra" at bounding box center [108, 30] width 45 height 15
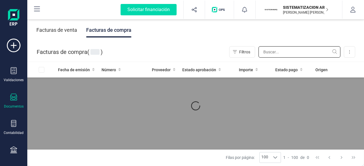
click at [282, 54] on input "text" at bounding box center [299, 51] width 82 height 11
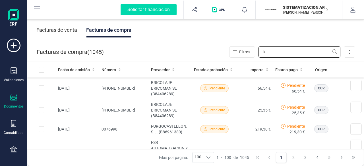
type input "ko"
click at [165, 30] on div "Facturas de venta Facturas de compra" at bounding box center [195, 30] width 336 height 24
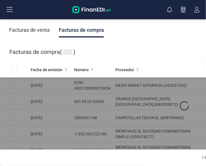
click at [166, 34] on div "Facturas de venta Facturas de compra" at bounding box center [184, 30] width 369 height 24
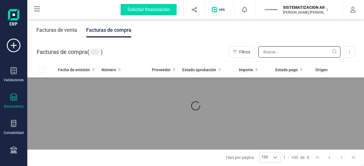
click at [290, 56] on input "text" at bounding box center [299, 51] width 82 height 11
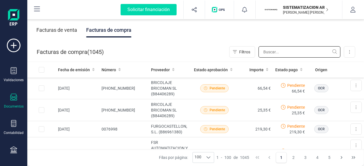
click at [289, 54] on input "text" at bounding box center [299, 51] width 82 height 11
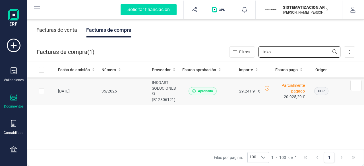
type input "inko"
click at [248, 83] on td "29.241,91 €" at bounding box center [243, 92] width 37 height 28
